Goal: Check status: Check status

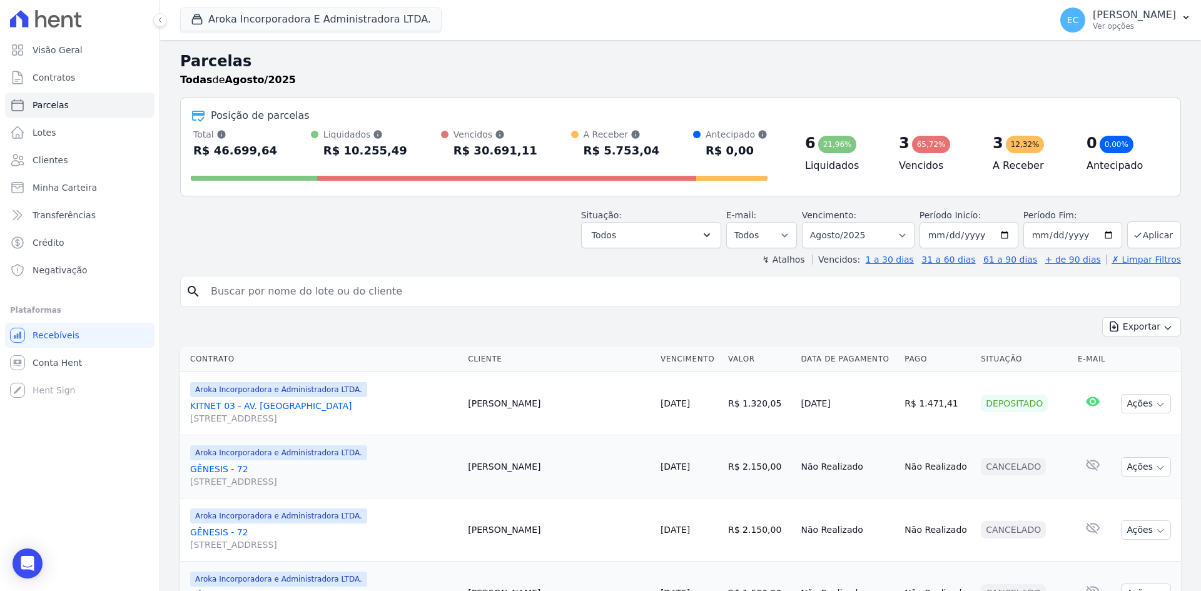
select select
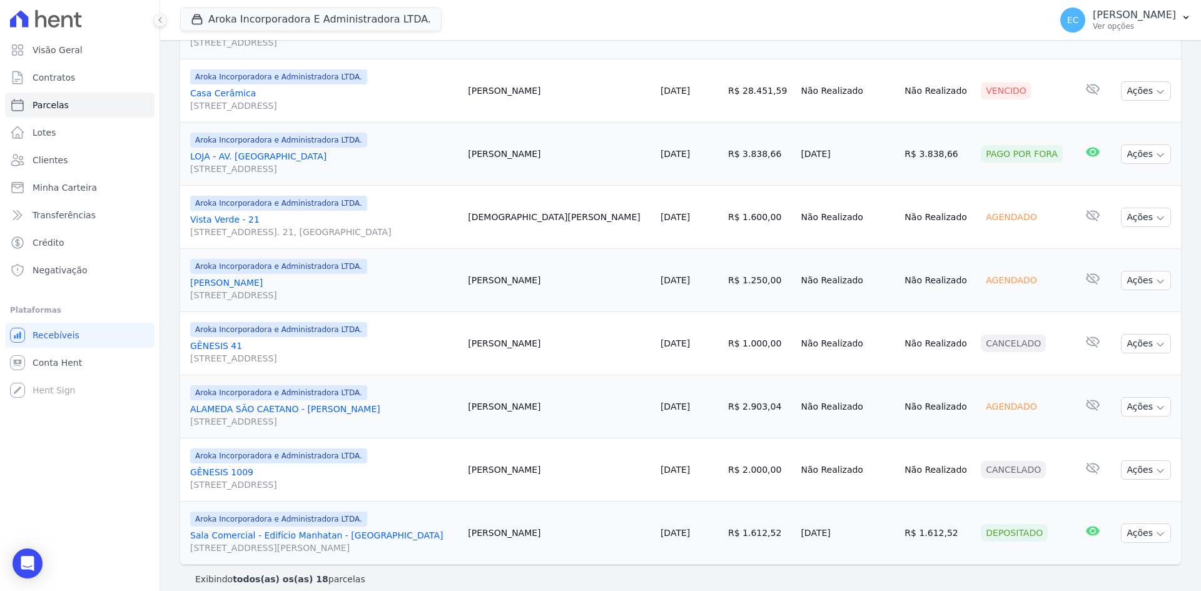
scroll to position [957, 0]
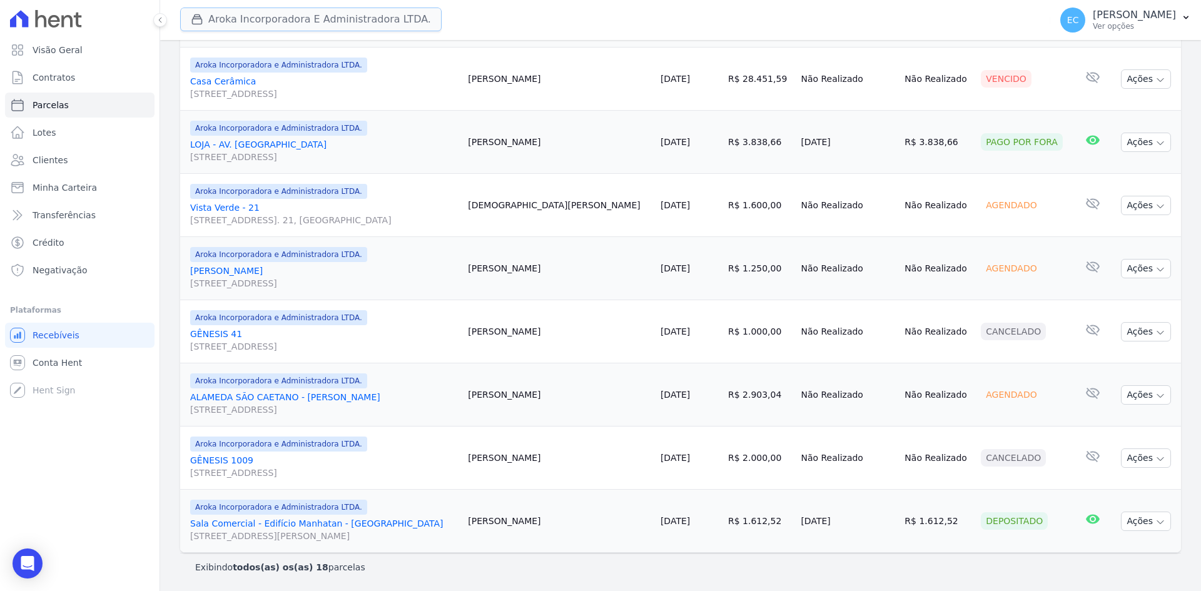
click at [203, 18] on icon "button" at bounding box center [197, 19] width 13 height 13
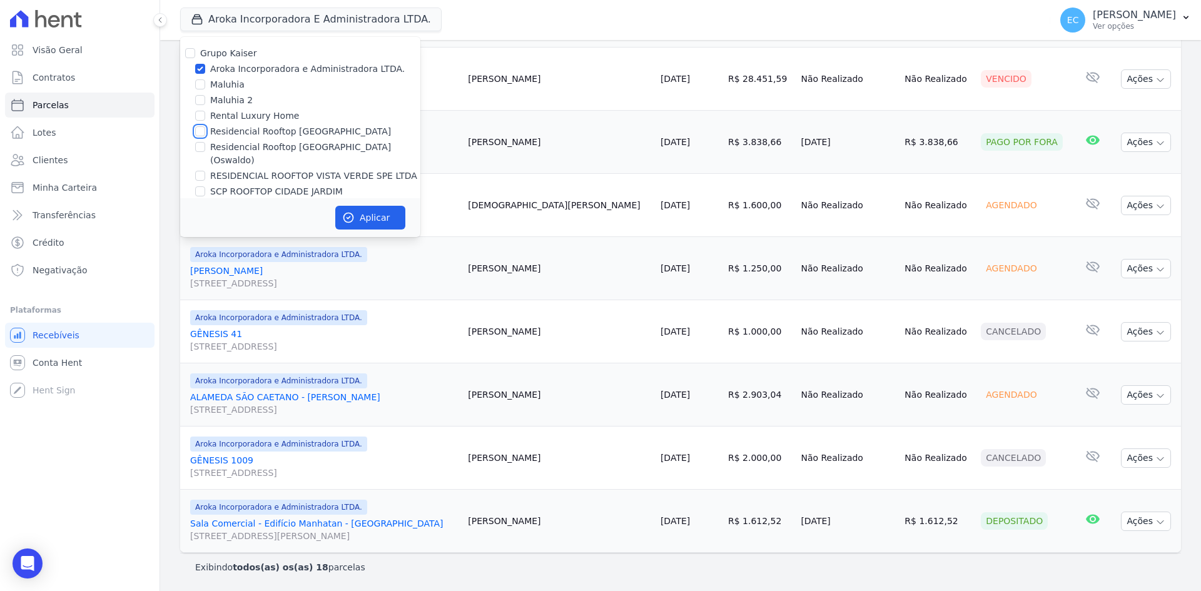
click at [200, 130] on input "Residencial Rooftop [GEOGRAPHIC_DATA]" at bounding box center [200, 131] width 10 height 10
checkbox input "true"
click at [197, 66] on input "Aroka Incorporadora e Administradora LTDA." at bounding box center [200, 69] width 10 height 10
checkbox input "false"
click at [361, 226] on button "Aplicar" at bounding box center [370, 218] width 70 height 24
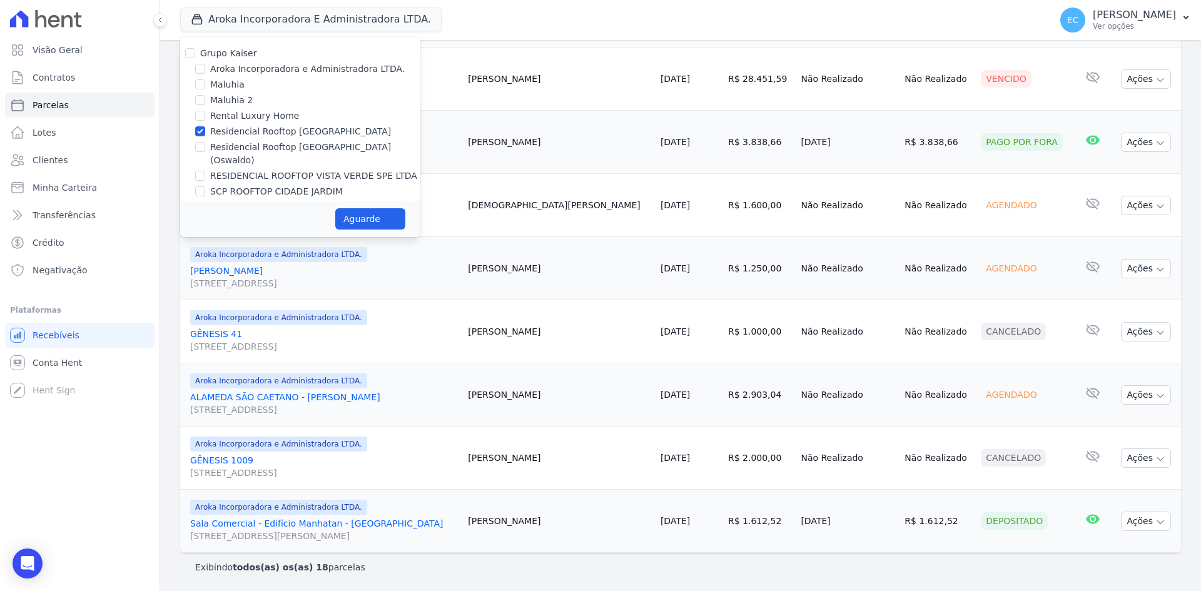
select select
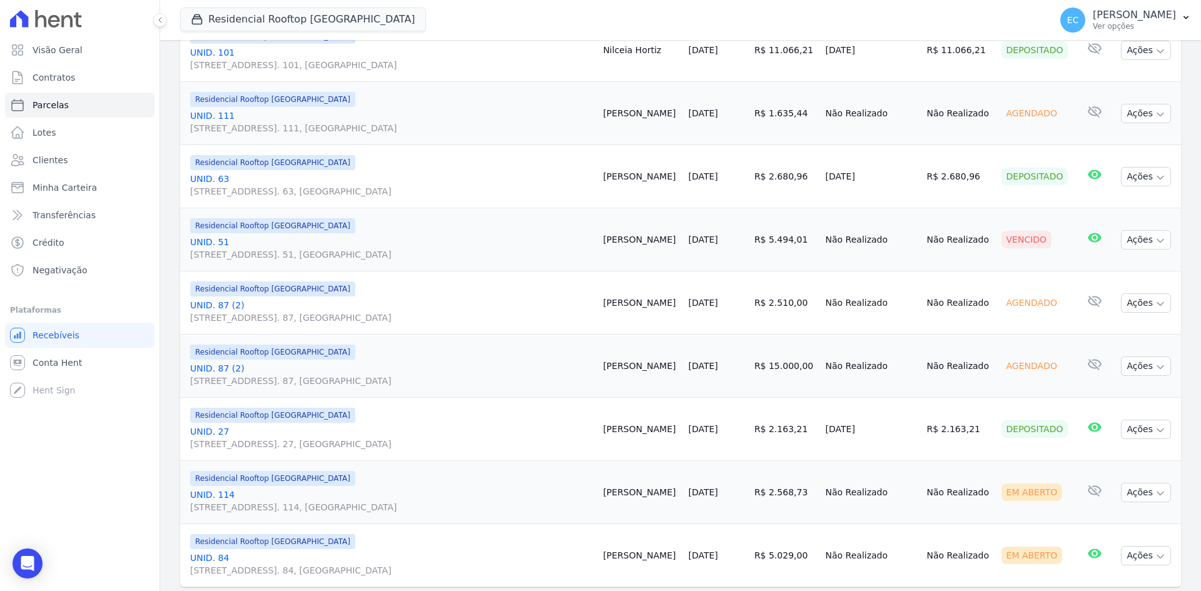
scroll to position [1415, 0]
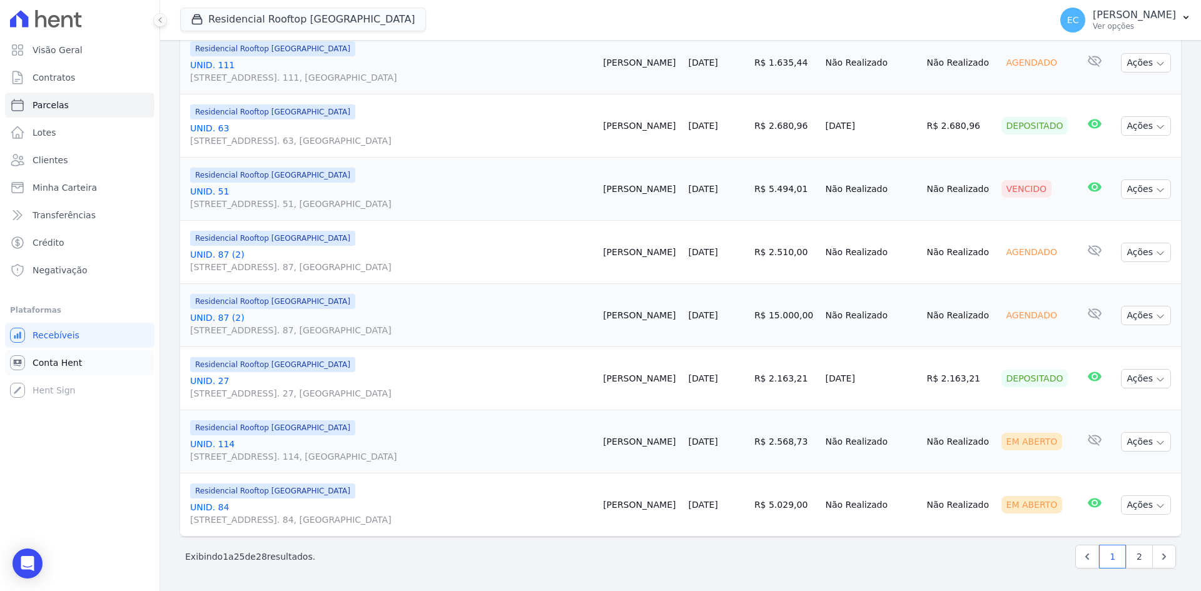
click at [98, 361] on link "Conta Hent" at bounding box center [80, 362] width 150 height 25
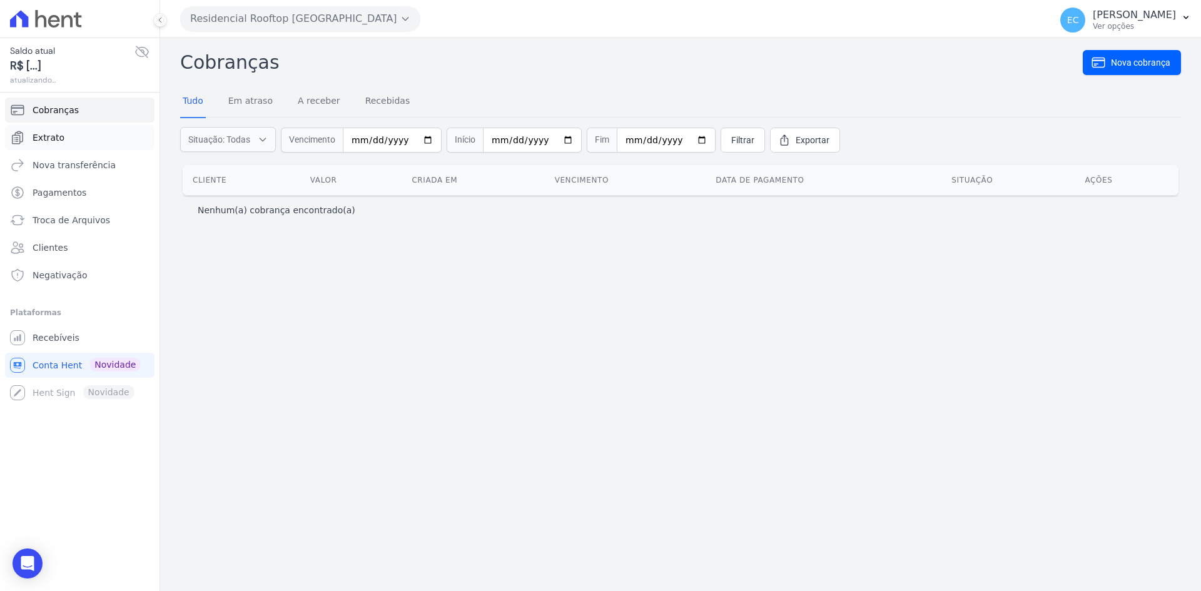
click at [86, 141] on link "Extrato" at bounding box center [80, 137] width 150 height 25
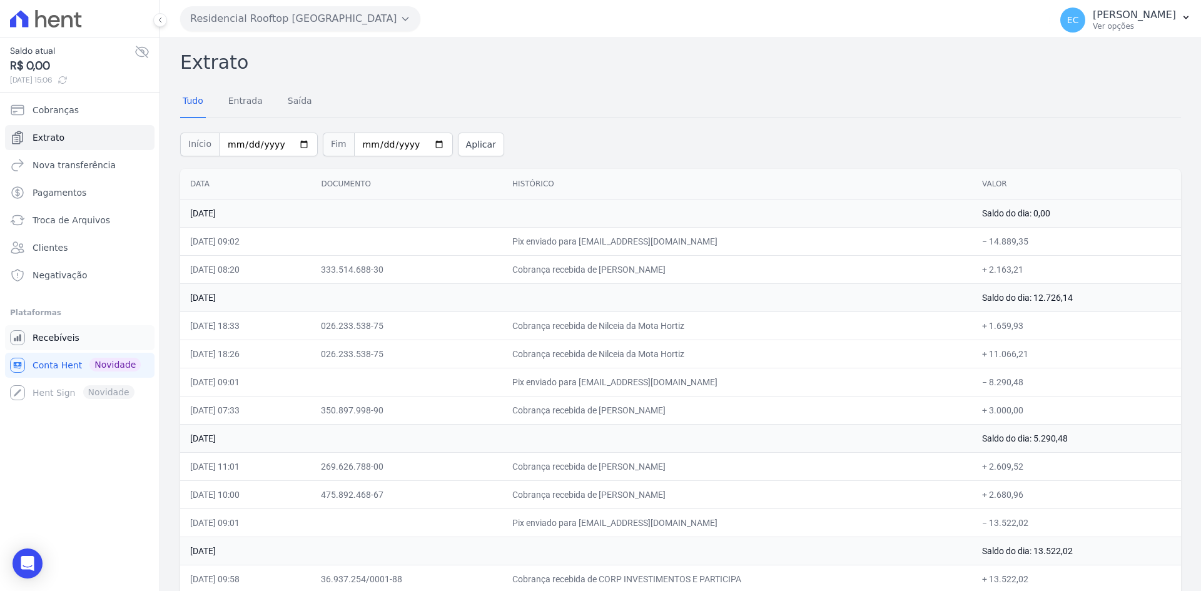
click at [61, 338] on span "Recebíveis" at bounding box center [56, 338] width 47 height 13
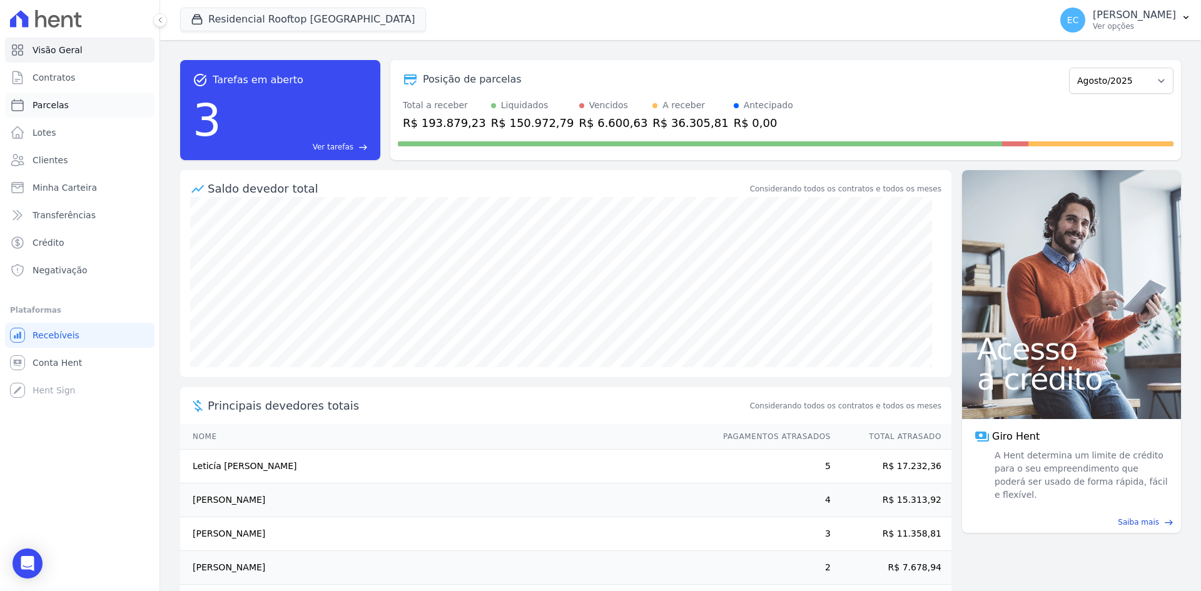
click at [58, 106] on span "Parcelas" at bounding box center [51, 105] width 36 height 13
select select
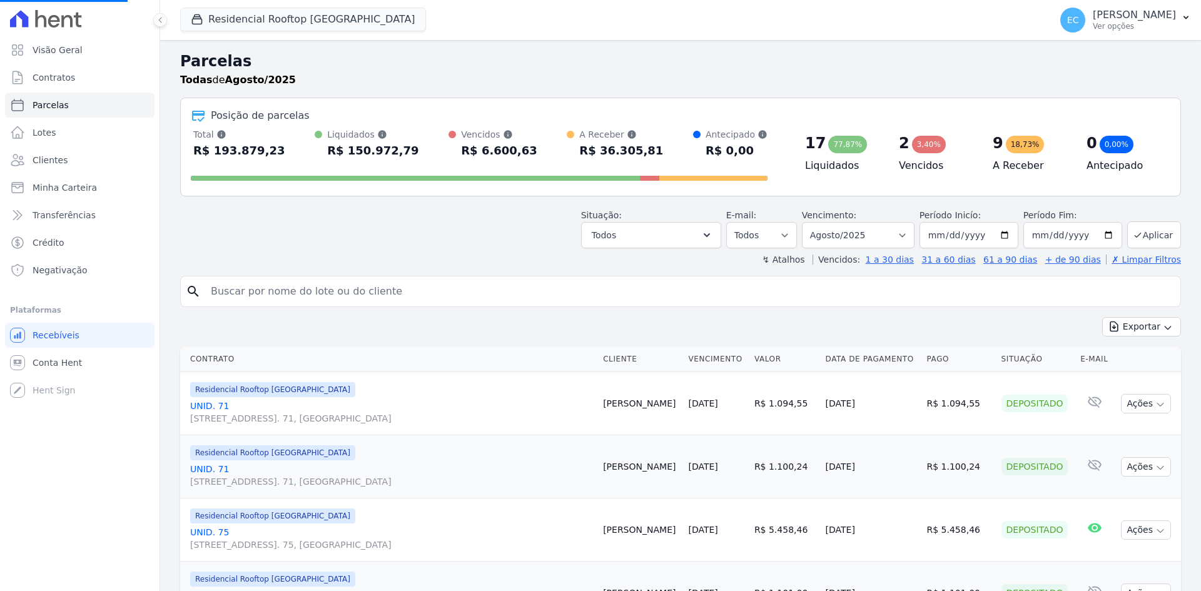
select select
drag, startPoint x: 397, startPoint y: 235, endPoint x: 419, endPoint y: 297, distance: 66.3
click at [396, 235] on div "Situação: Agendado Em Aberto Pago Processando Cancelado Vencido Transferindo De…" at bounding box center [680, 226] width 1001 height 44
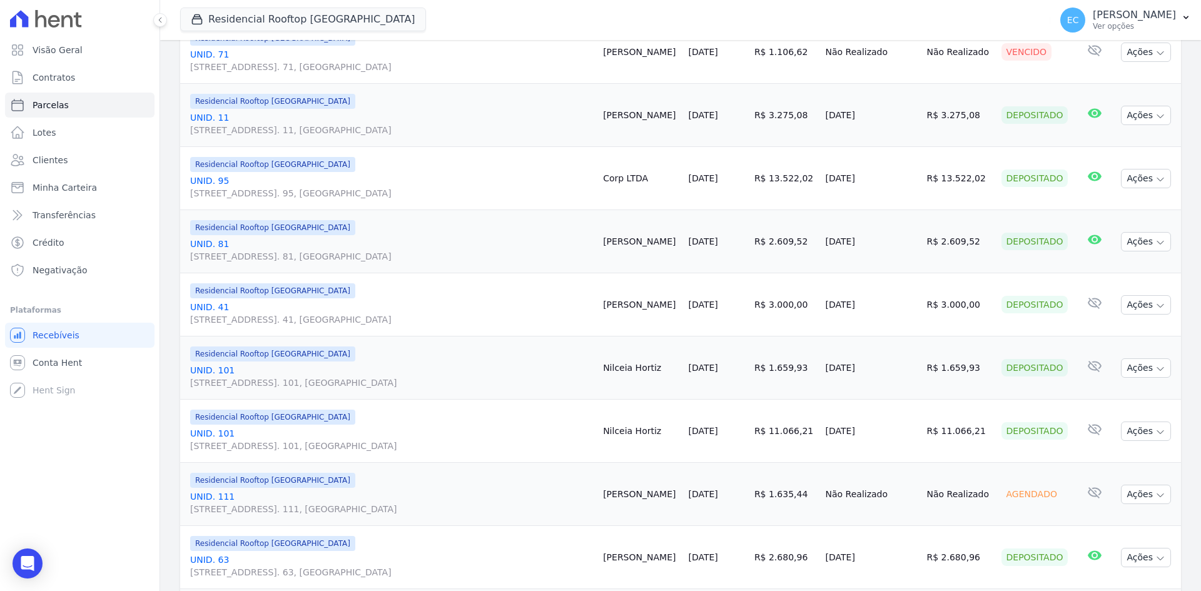
scroll to position [1001, 0]
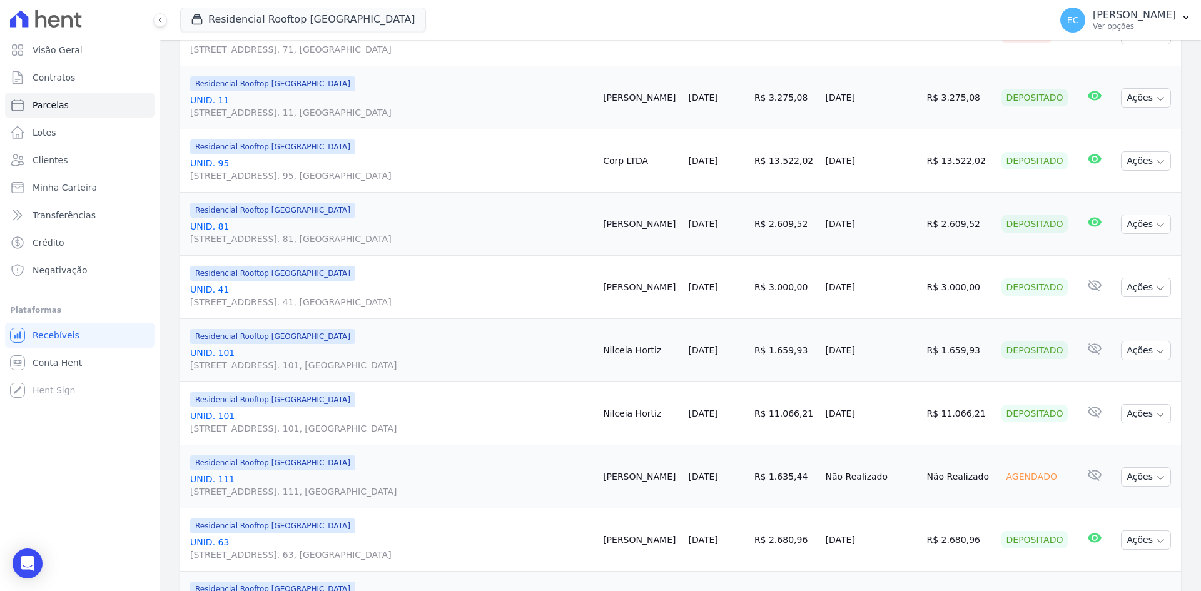
click at [486, 20] on div "Residencial Rooftop [GEOGRAPHIC_DATA] Grupo Kaiser Aroka Incorporadora e Admini…" at bounding box center [612, 19] width 865 height 41
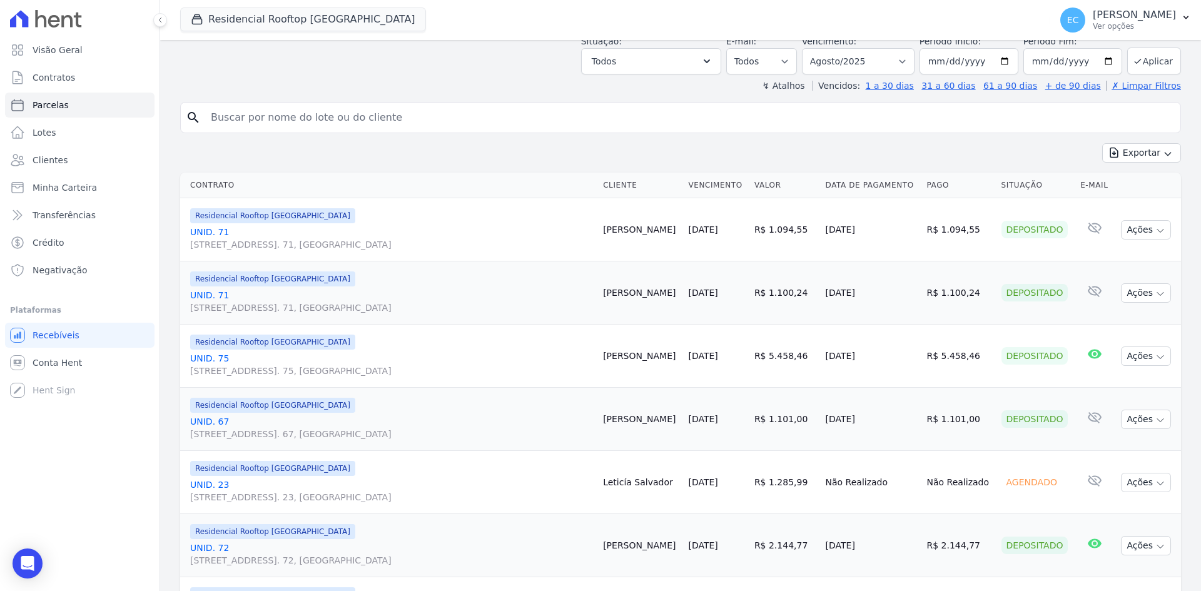
scroll to position [0, 0]
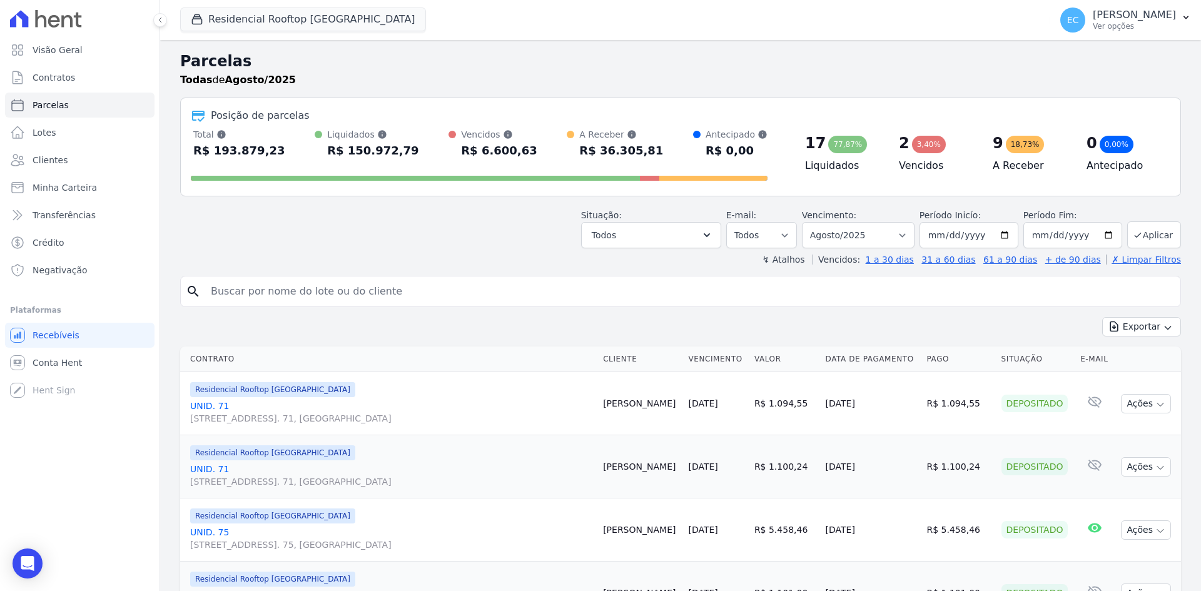
click at [753, 74] on div "Todas de Agosto/2025" at bounding box center [680, 80] width 1001 height 15
